Goal: Check status: Verify the current state of an ongoing process or item

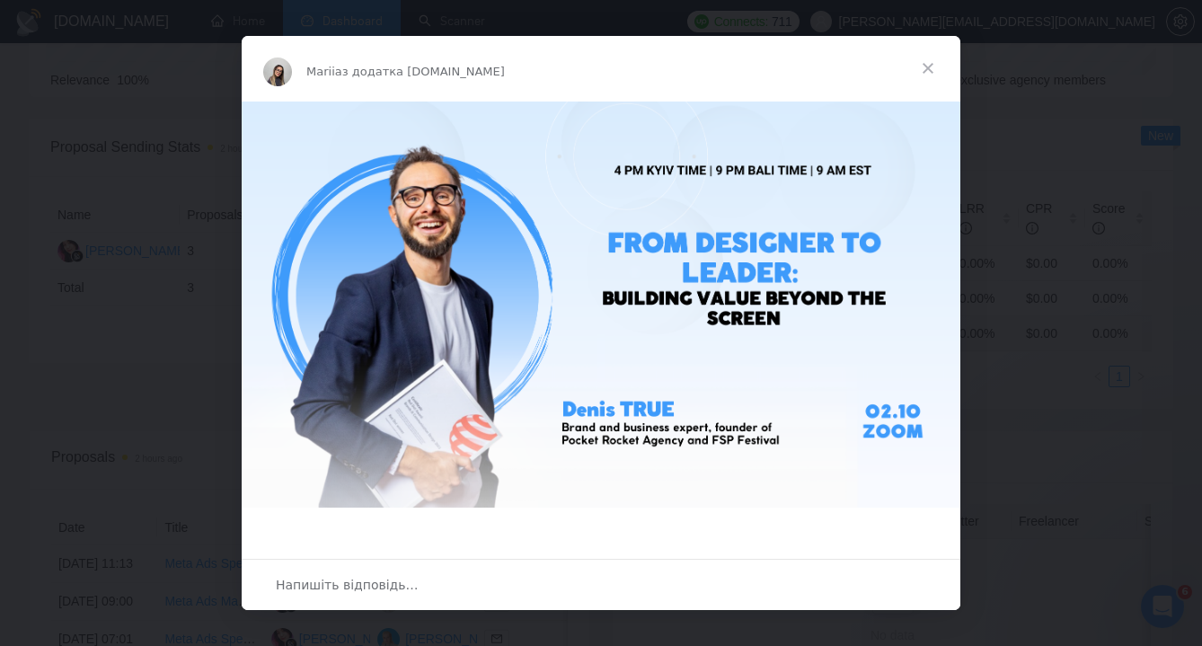
click at [925, 73] on span "Закрити" at bounding box center [928, 68] width 65 height 65
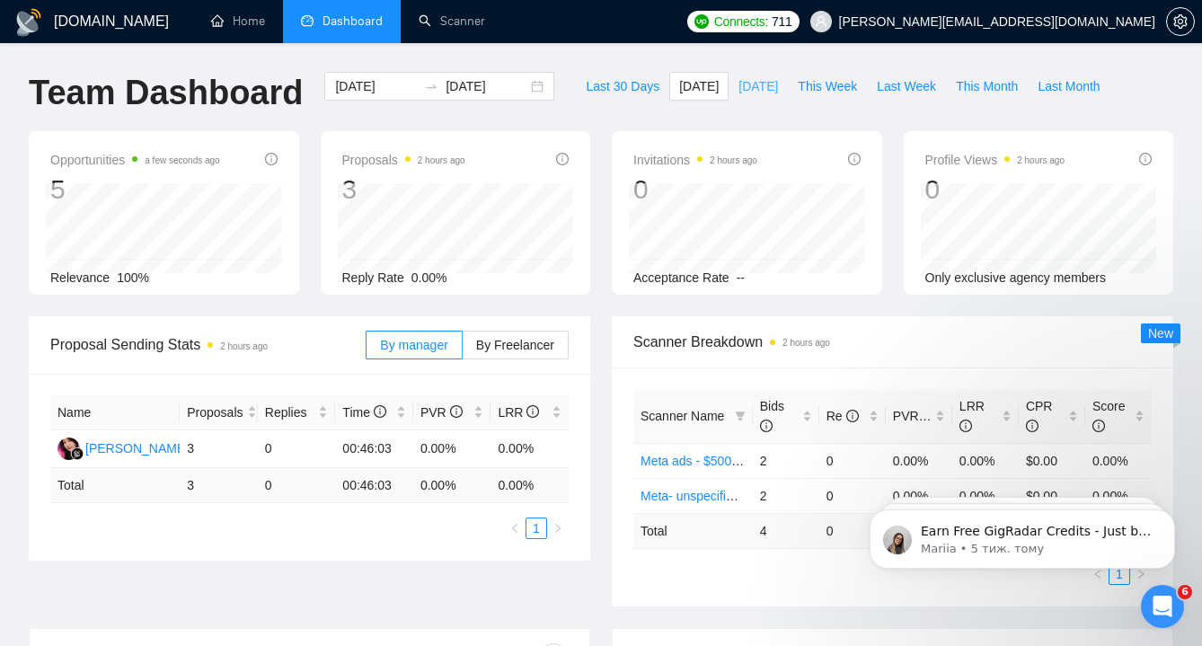
click at [747, 84] on span "[DATE]" at bounding box center [759, 86] width 40 height 20
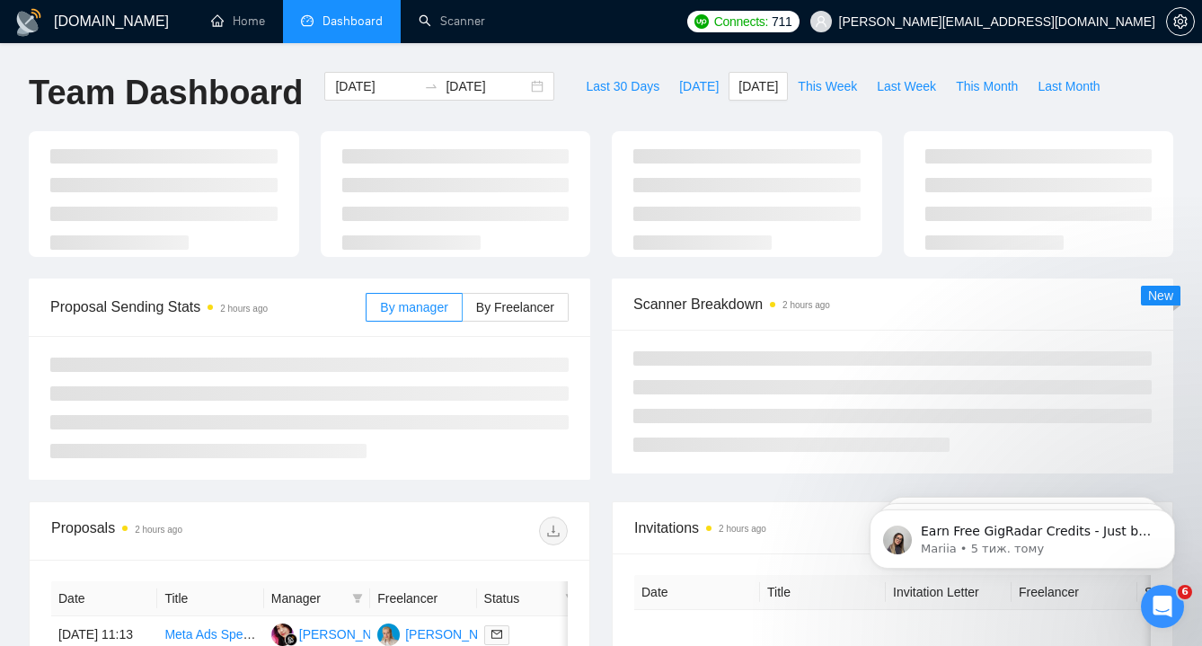
type input "[DATE]"
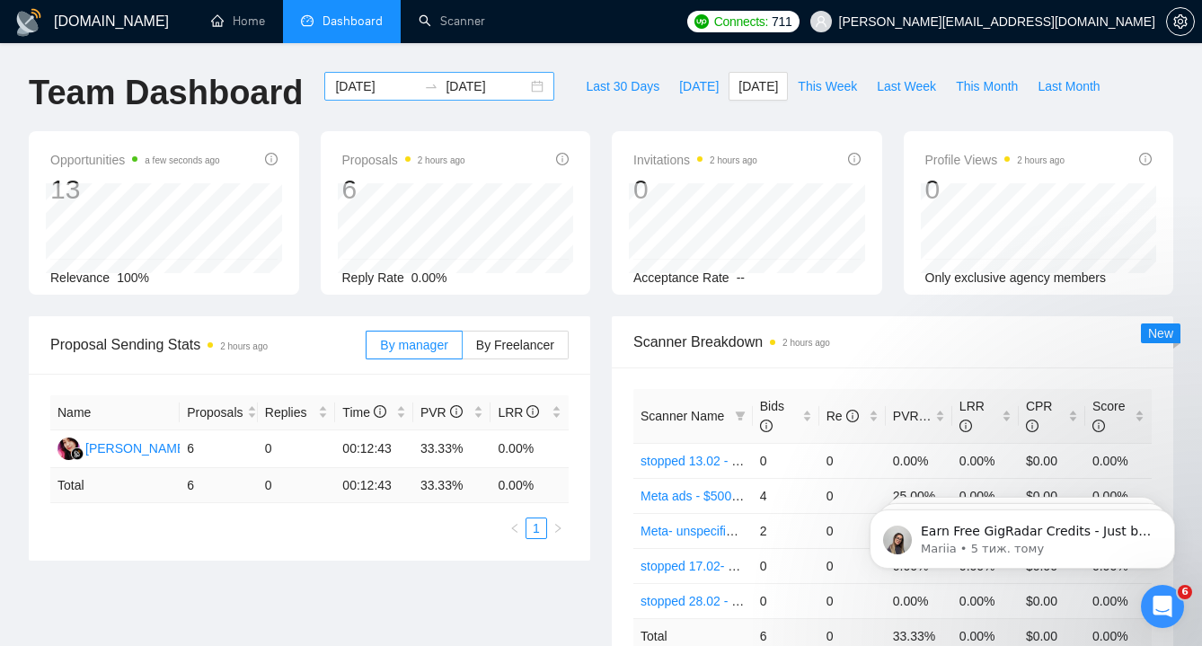
click at [528, 84] on div "[DATE] [DATE]" at bounding box center [439, 86] width 230 height 29
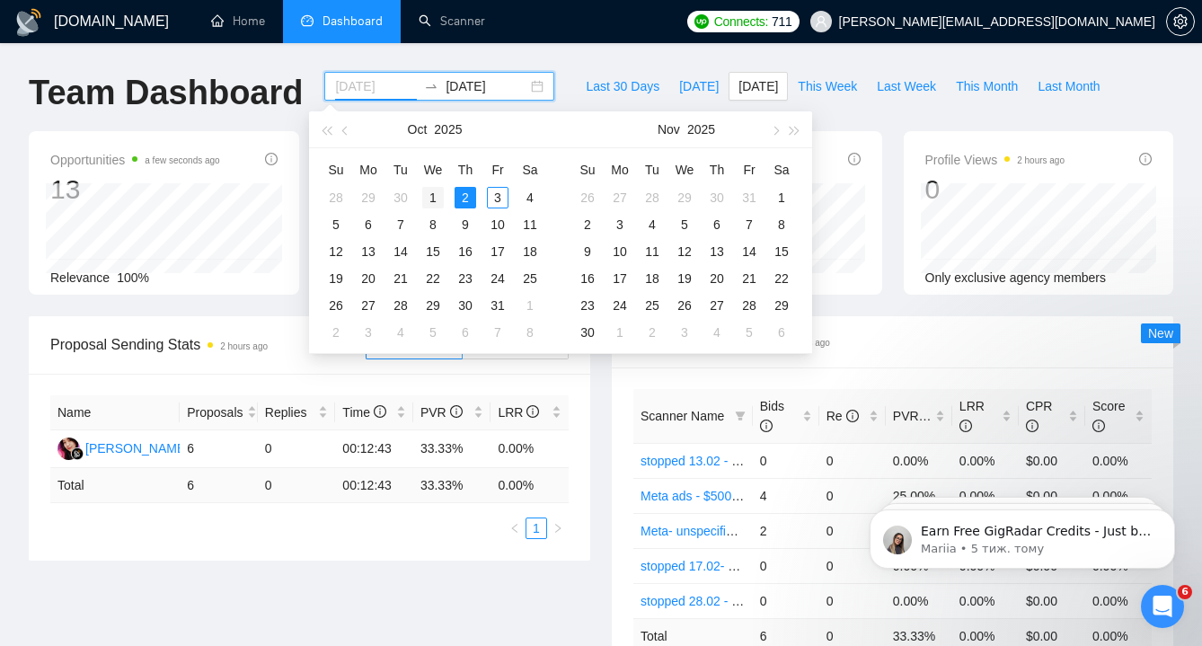
type input "[DATE]"
click at [433, 199] on div "1" at bounding box center [433, 198] width 22 height 22
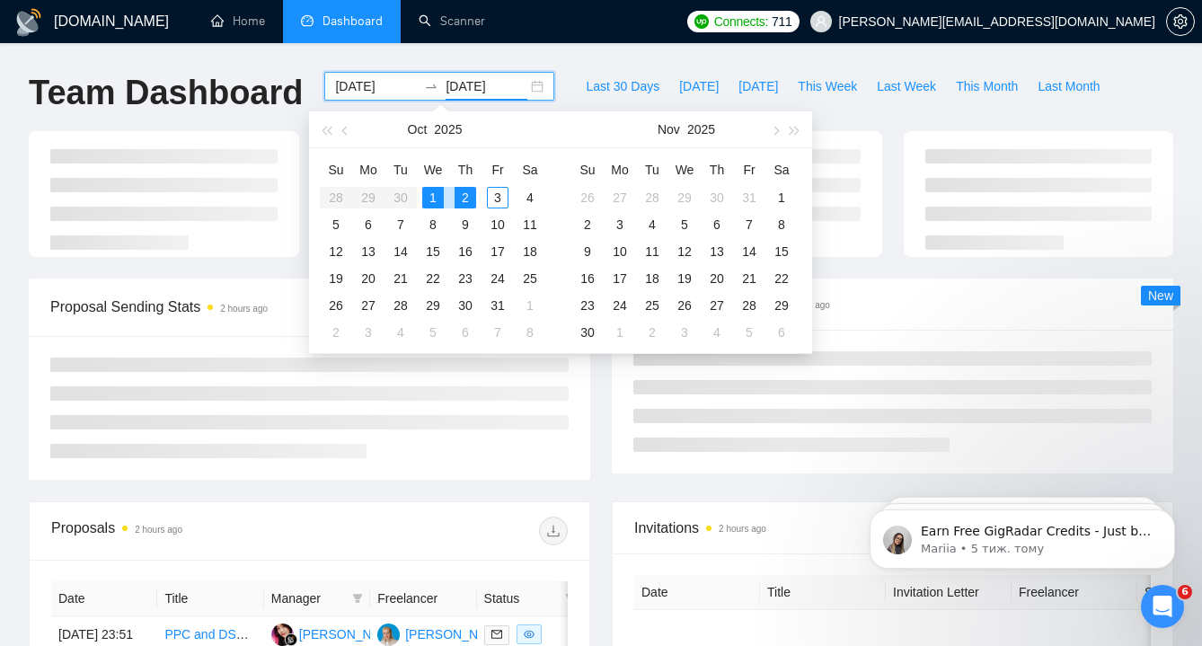
click at [433, 199] on div "1" at bounding box center [433, 198] width 22 height 22
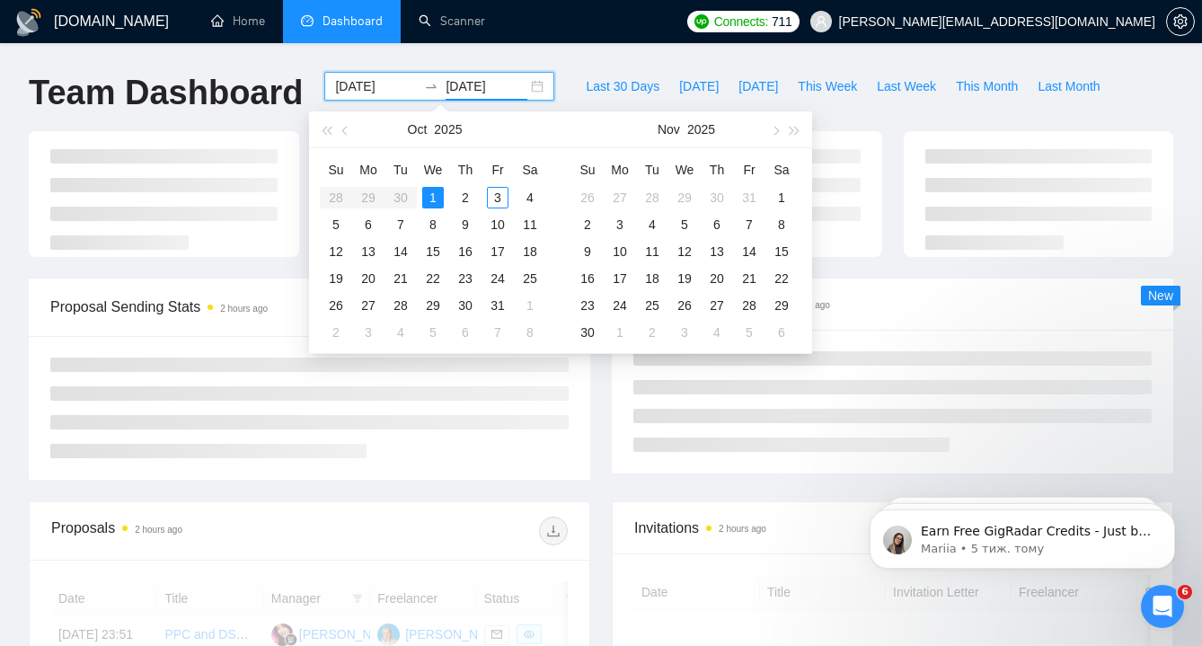
type input "[DATE]"
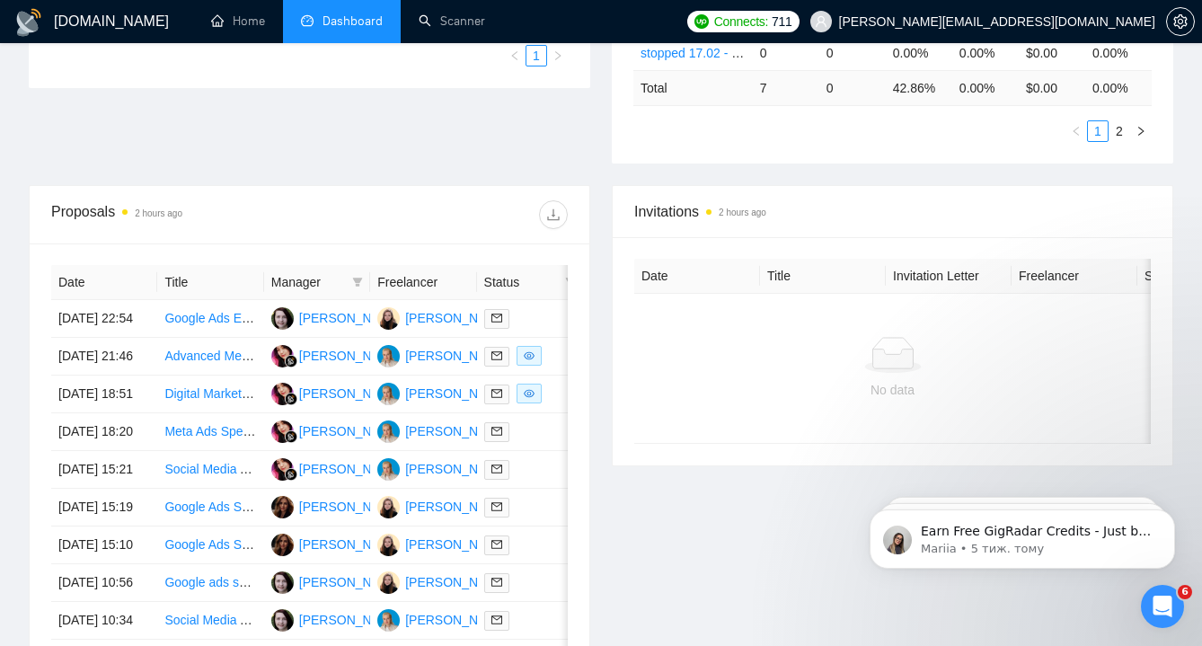
scroll to position [549, 0]
click at [220, 375] on td "Advanced Meta Media Buyer with ClickFlare and Optimizer Experience" at bounding box center [210, 356] width 106 height 38
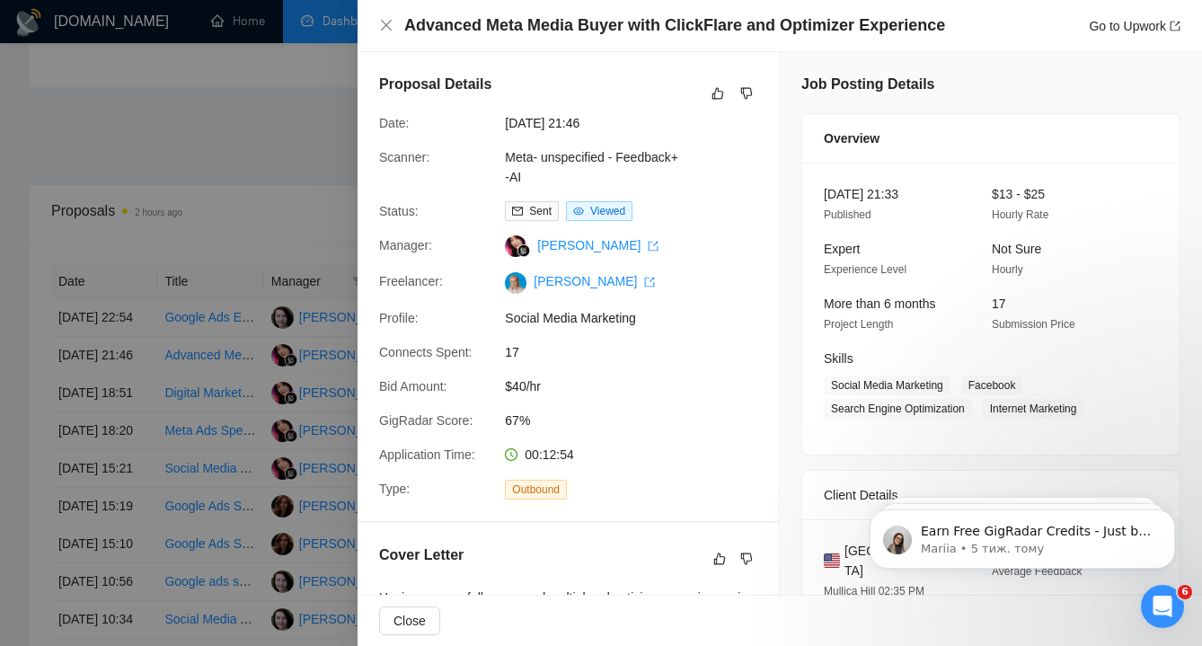
scroll to position [0, 0]
click at [557, 162] on link "Meta- unspecified - Feedback+ -AI" at bounding box center [591, 167] width 173 height 34
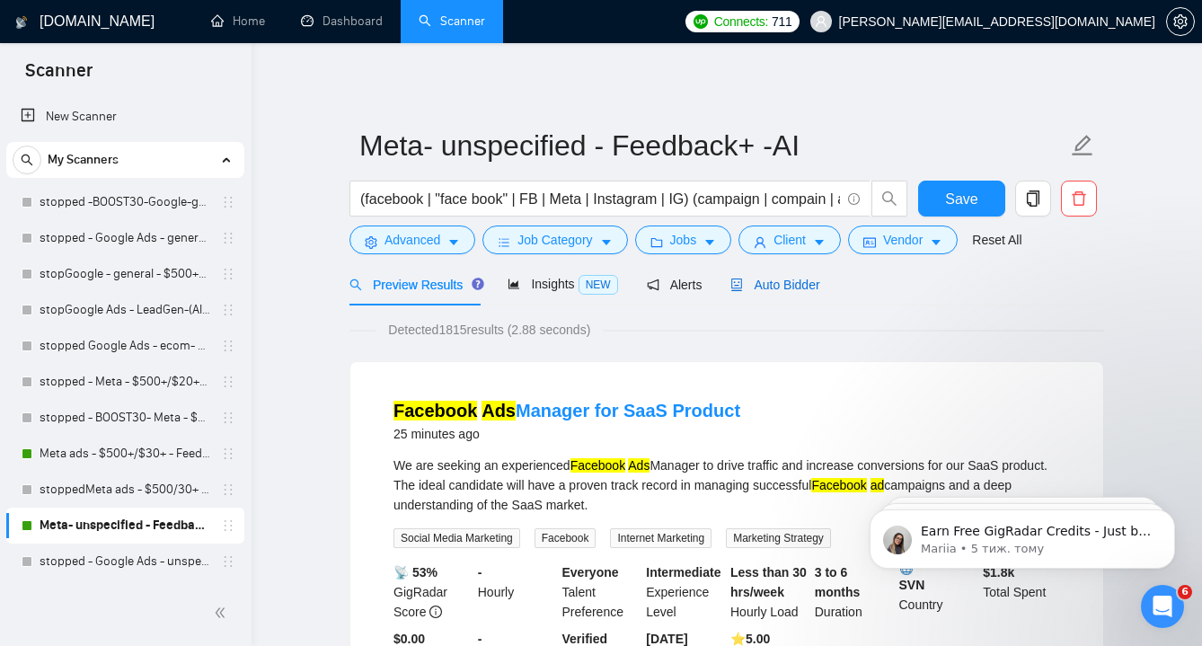
click at [798, 290] on span "Auto Bidder" at bounding box center [775, 285] width 89 height 14
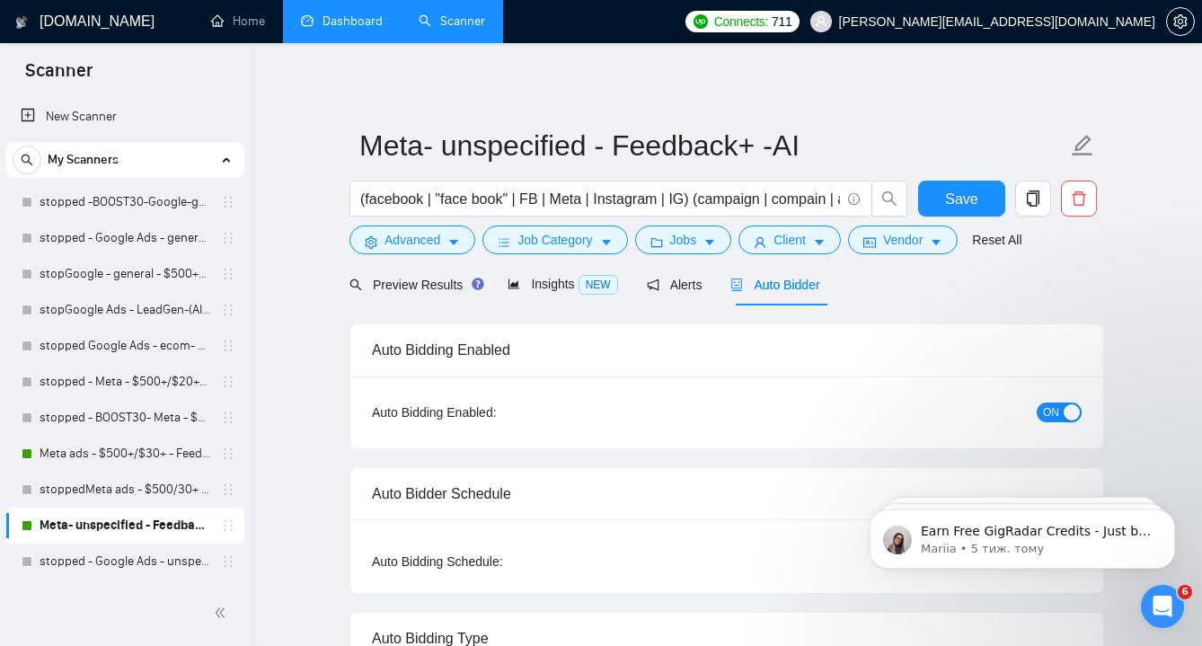
click at [344, 23] on link "Dashboard" at bounding box center [342, 20] width 82 height 15
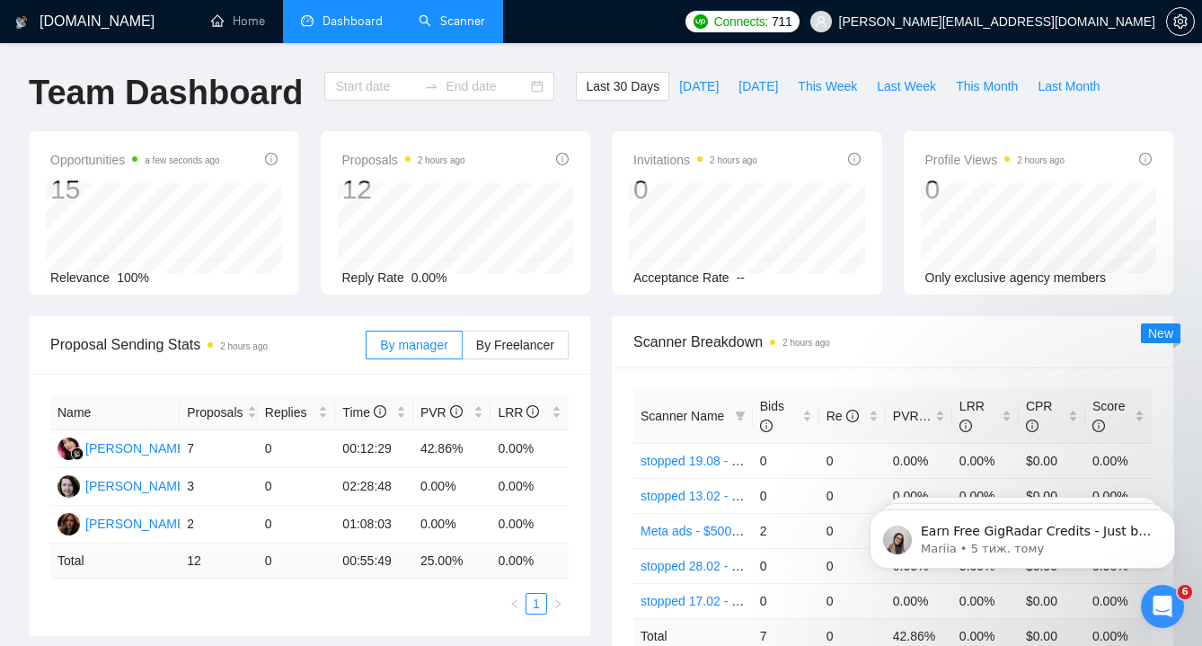
type input "[DATE]"
